Goal: Find specific page/section: Find specific page/section

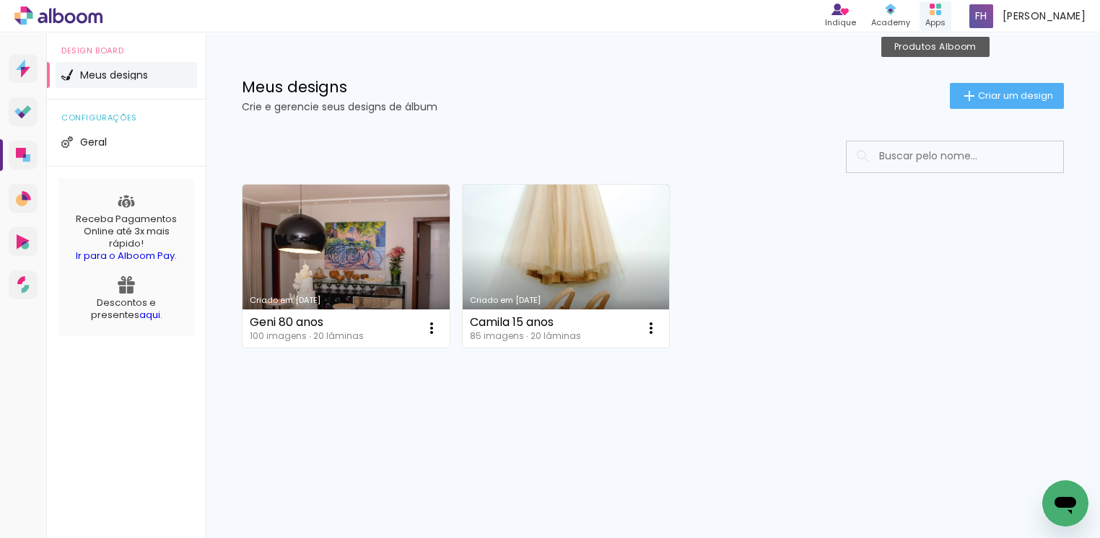
click at [942, 19] on div "Apps" at bounding box center [935, 23] width 20 height 12
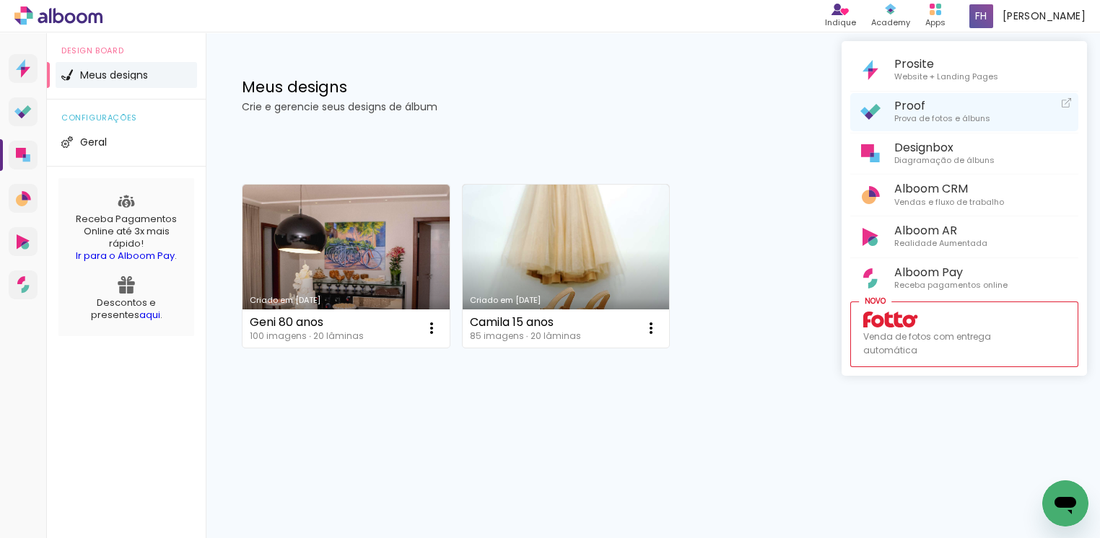
click at [922, 117] on span "Prova de fotos e álbuns" at bounding box center [942, 119] width 96 height 13
